Goal: Ask a question: Seek information or help from site administrators or community

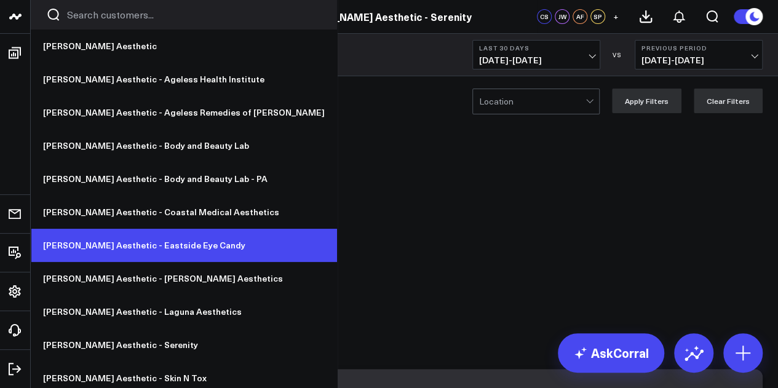
click at [138, 243] on link "[PERSON_NAME] Aesthetic - Eastside Eye Candy" at bounding box center [184, 245] width 306 height 33
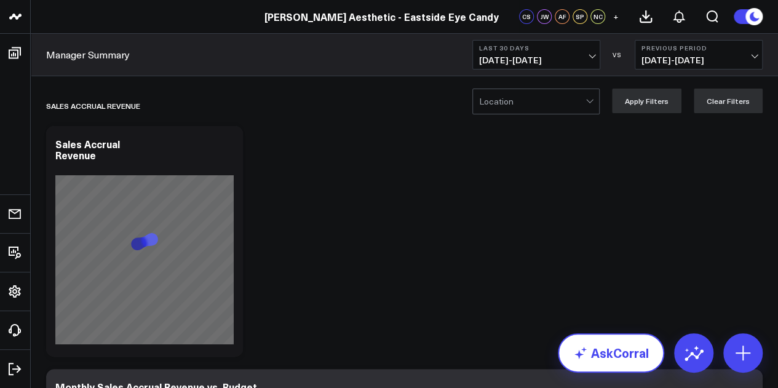
click at [611, 347] on link "AskCorral" at bounding box center [611, 352] width 106 height 39
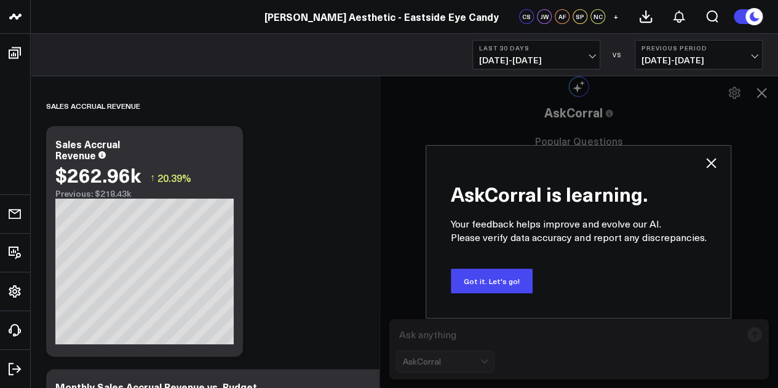
click at [712, 157] on icon at bounding box center [710, 163] width 15 height 15
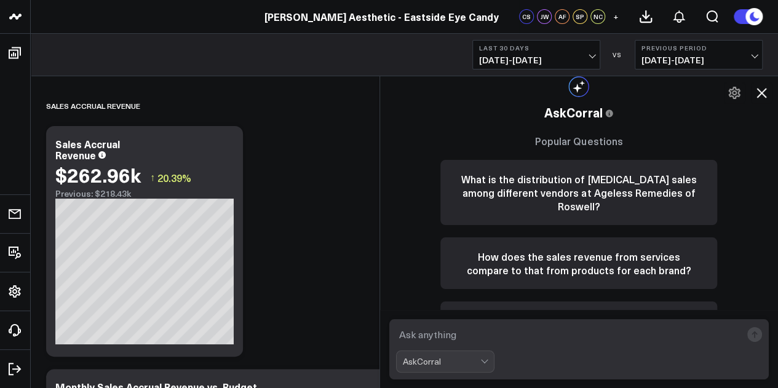
click at [503, 341] on textarea at bounding box center [568, 334] width 345 height 22
type textarea "August 2025 sales accrual?"
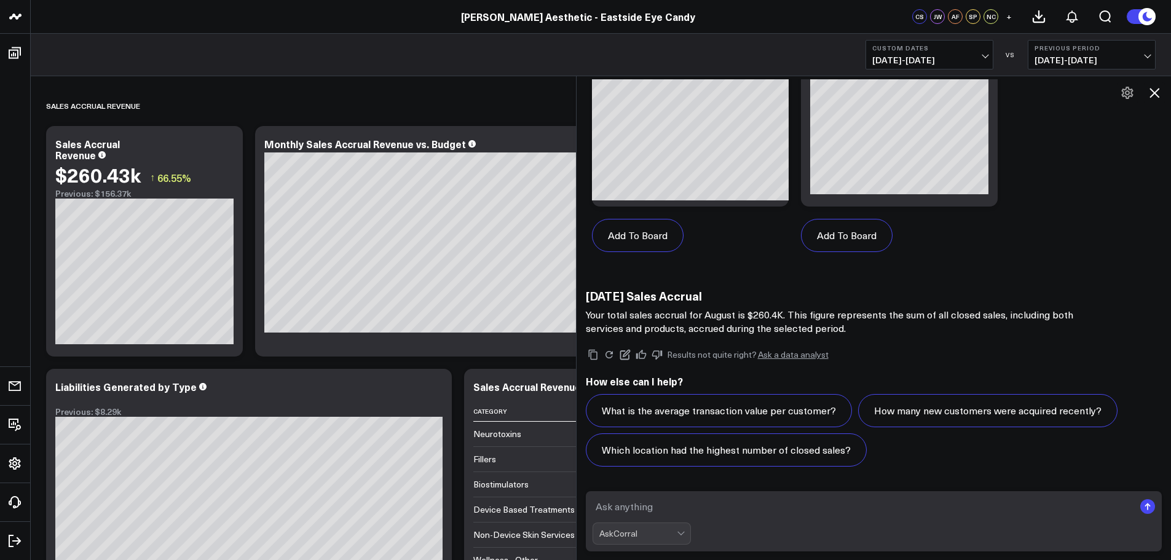
scroll to position [898, 0]
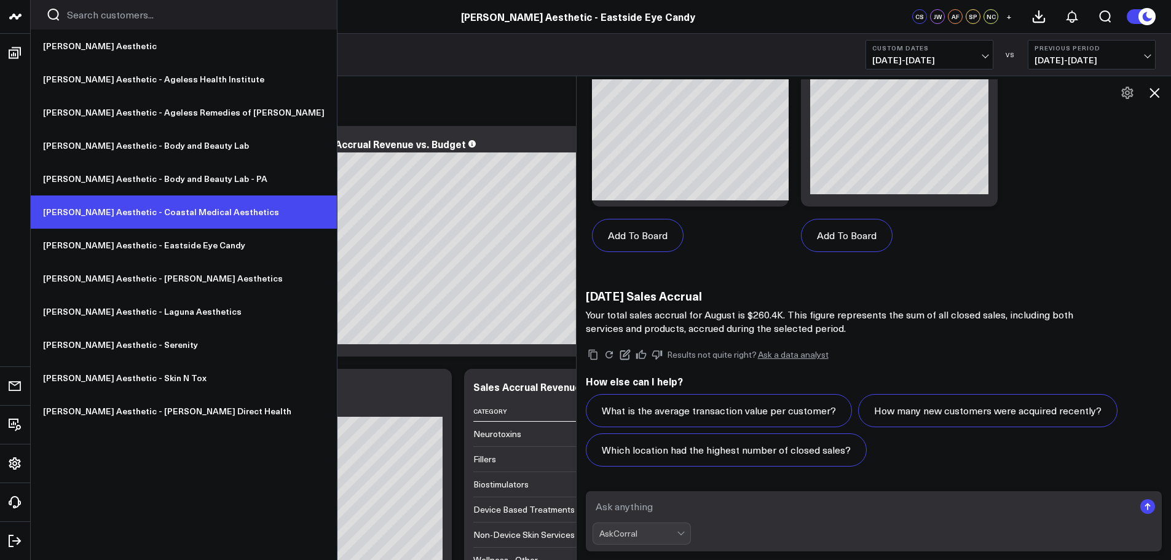
click at [126, 214] on link "[PERSON_NAME] Aesthetic - Coastal Medical Aesthetics" at bounding box center [184, 211] width 306 height 33
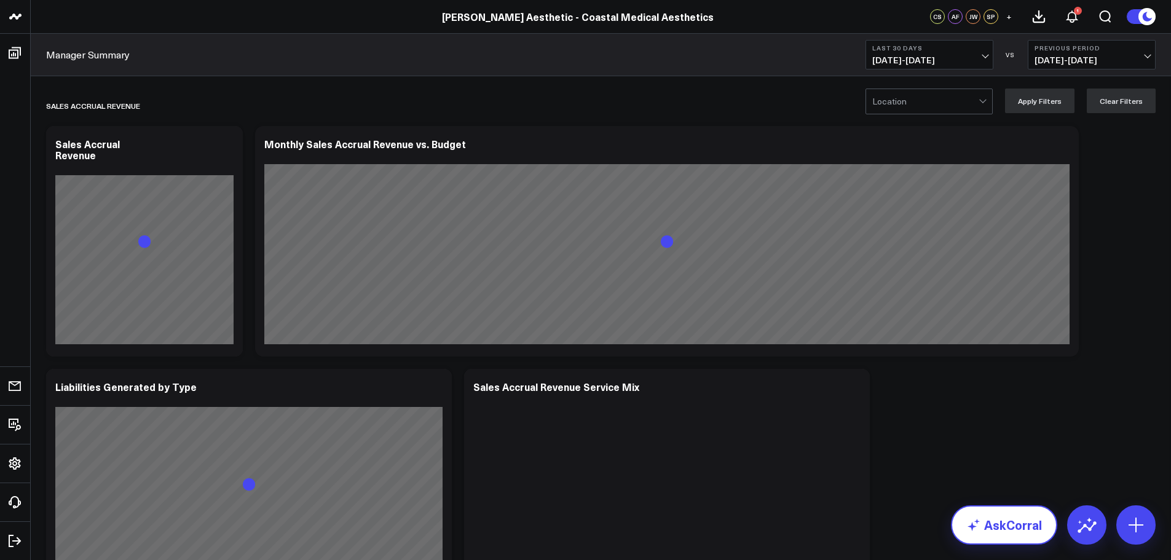
click at [1020, 521] on link "AskCorral" at bounding box center [1004, 524] width 106 height 39
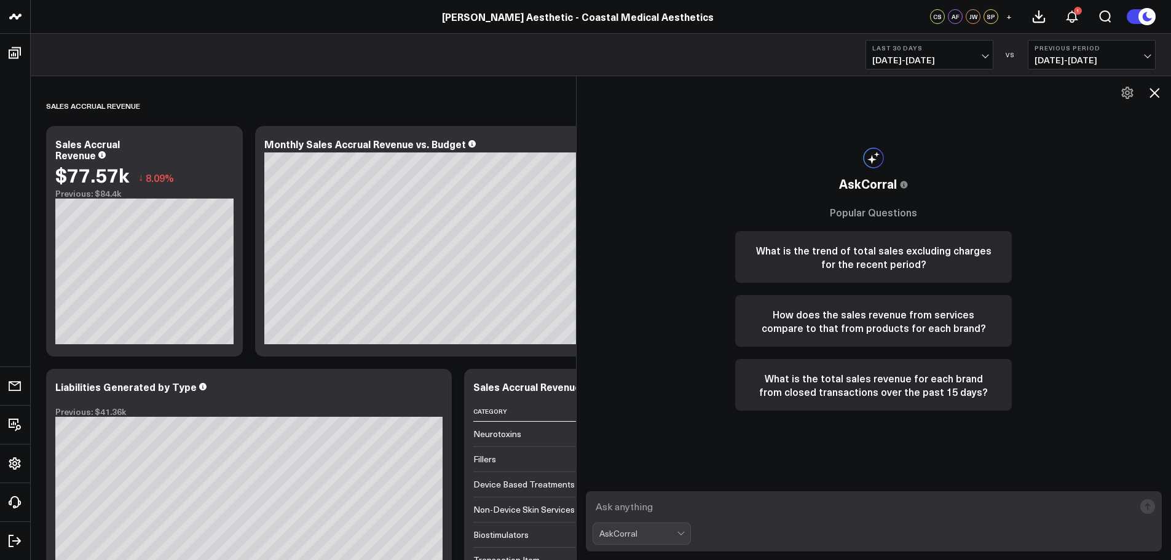
click at [886, 507] on textarea at bounding box center [864, 506] width 542 height 22
type textarea "[DATE] accrual"
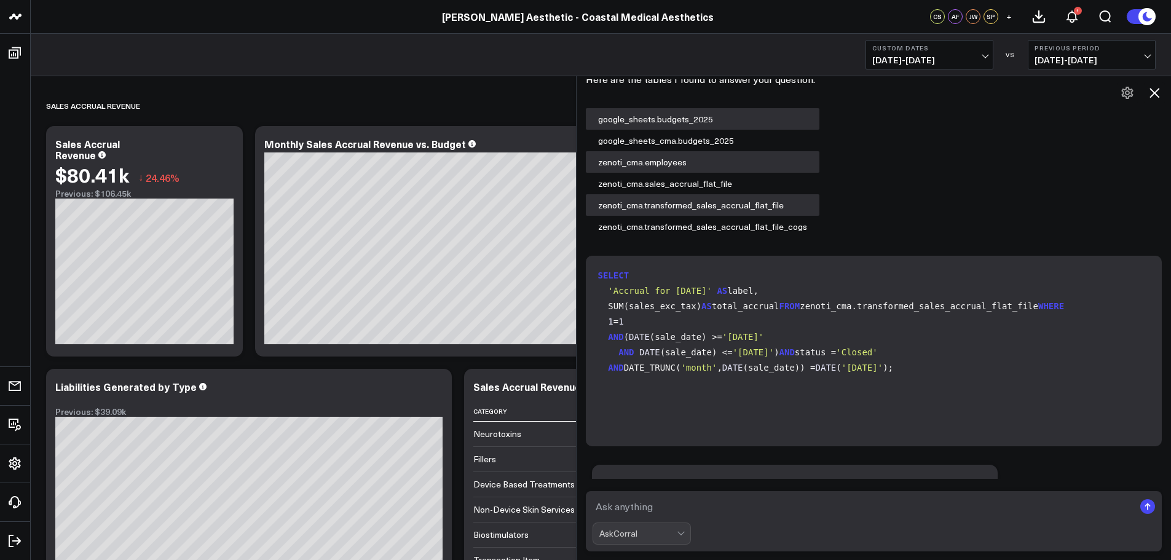
scroll to position [855, 0]
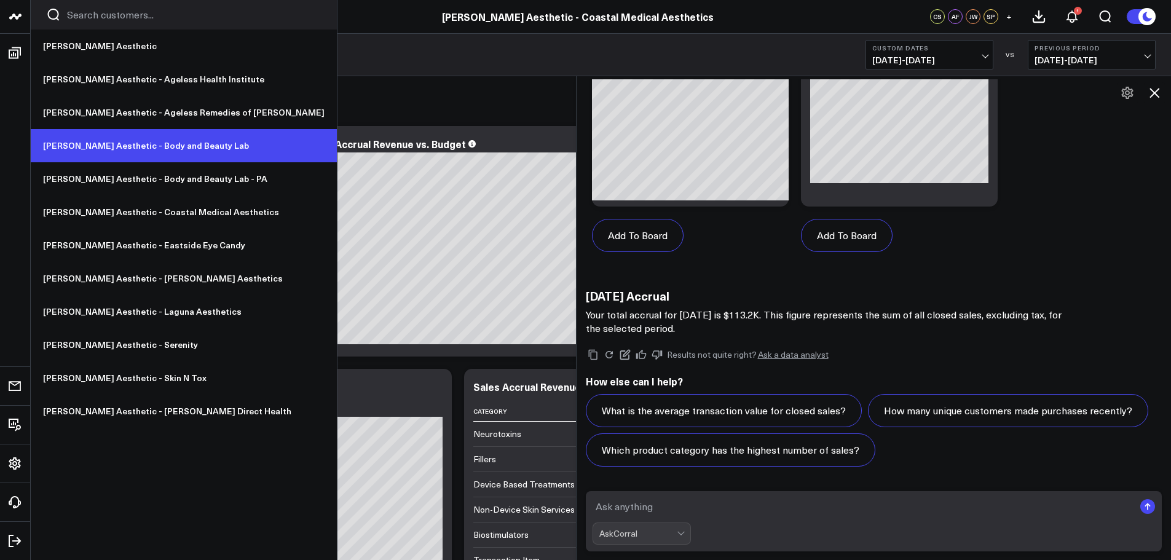
click at [127, 151] on link "[PERSON_NAME] Aesthetic - Body and Beauty Lab" at bounding box center [184, 145] width 306 height 33
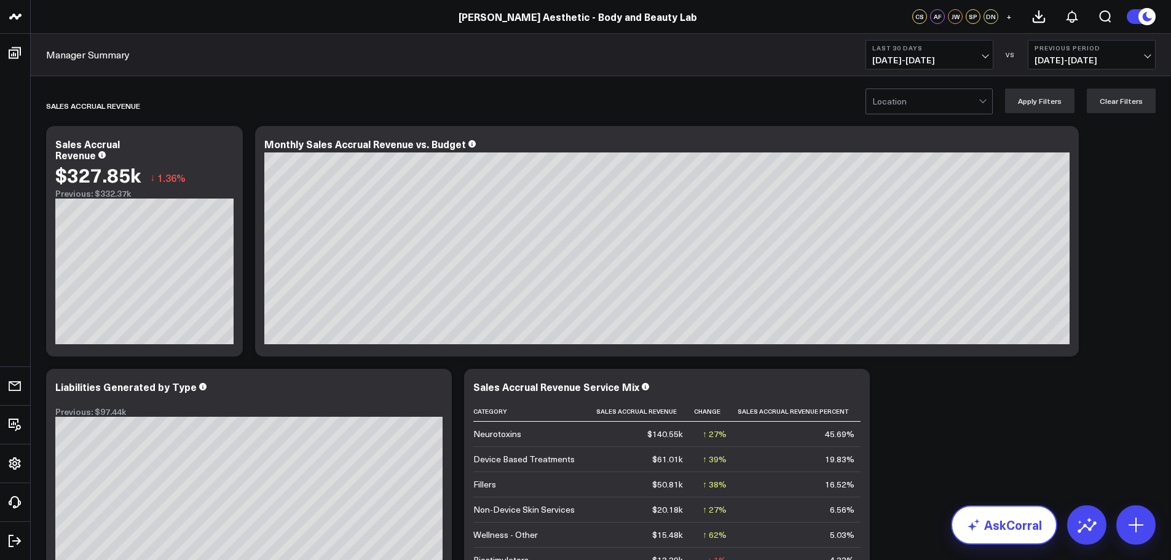
click at [989, 524] on link "AskCorral" at bounding box center [1004, 524] width 106 height 39
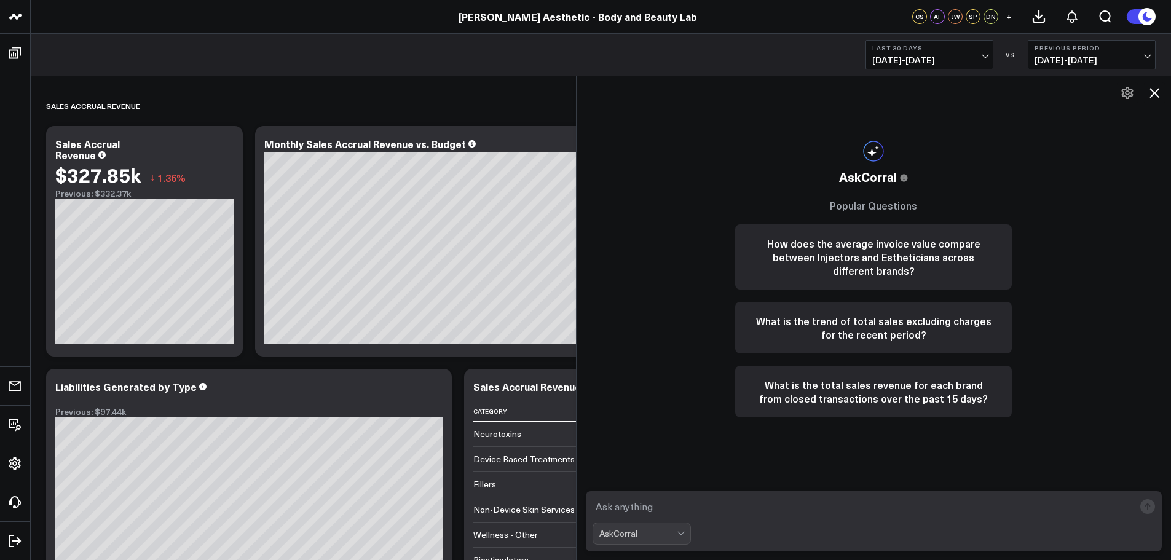
click at [902, 513] on textarea at bounding box center [864, 506] width 542 height 22
type textarea "august 2025 sales accrual?"
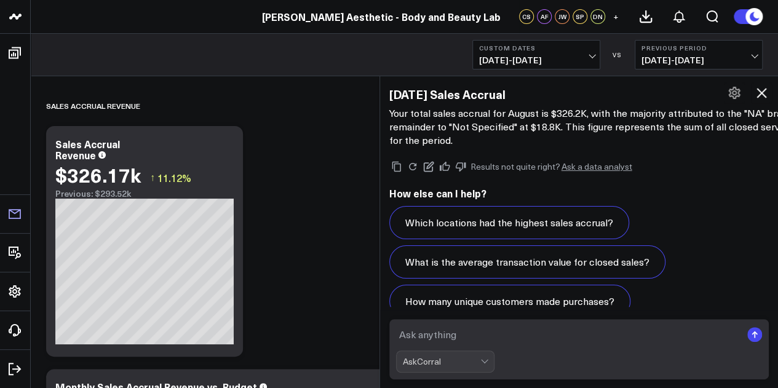
scroll to position [1398, 0]
